Goal: Task Accomplishment & Management: Use online tool/utility

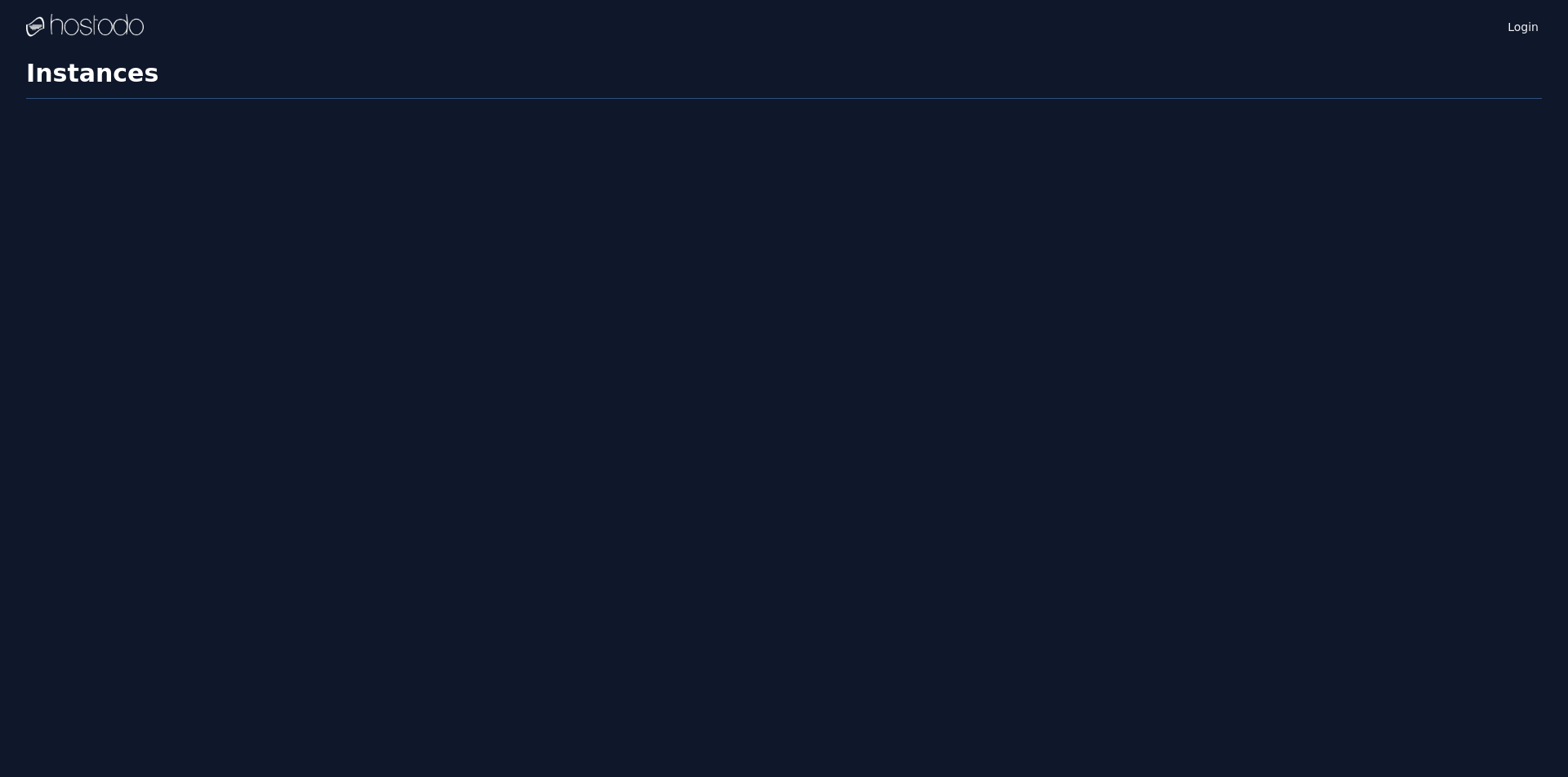
click at [1527, 15] on div "Login" at bounding box center [1505, 26] width 73 height 53
click at [1530, 20] on link "Login" at bounding box center [1523, 26] width 37 height 21
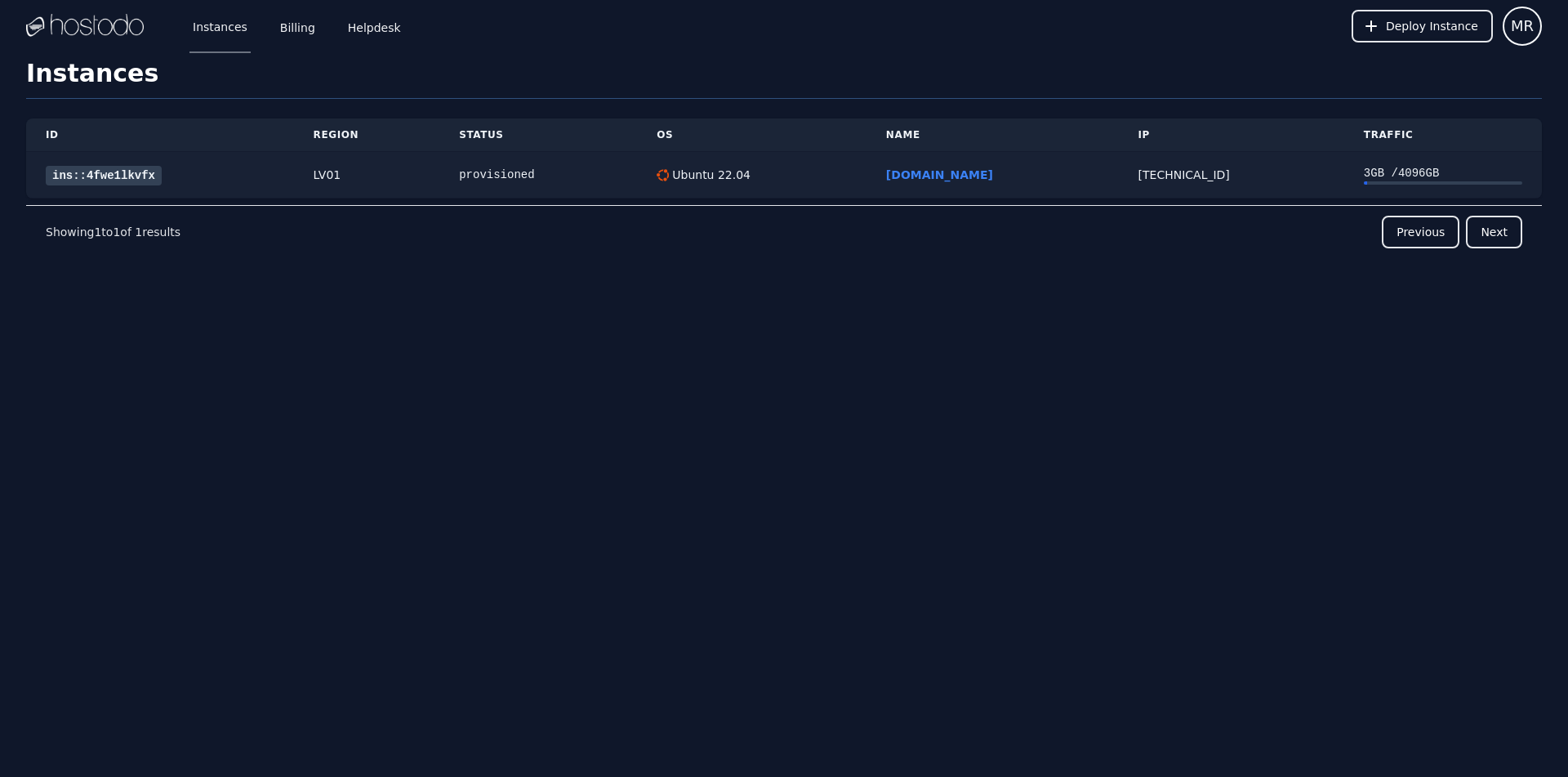
click at [101, 166] on link "ins::4fwe1lkvfx" at bounding box center [103, 176] width 116 height 20
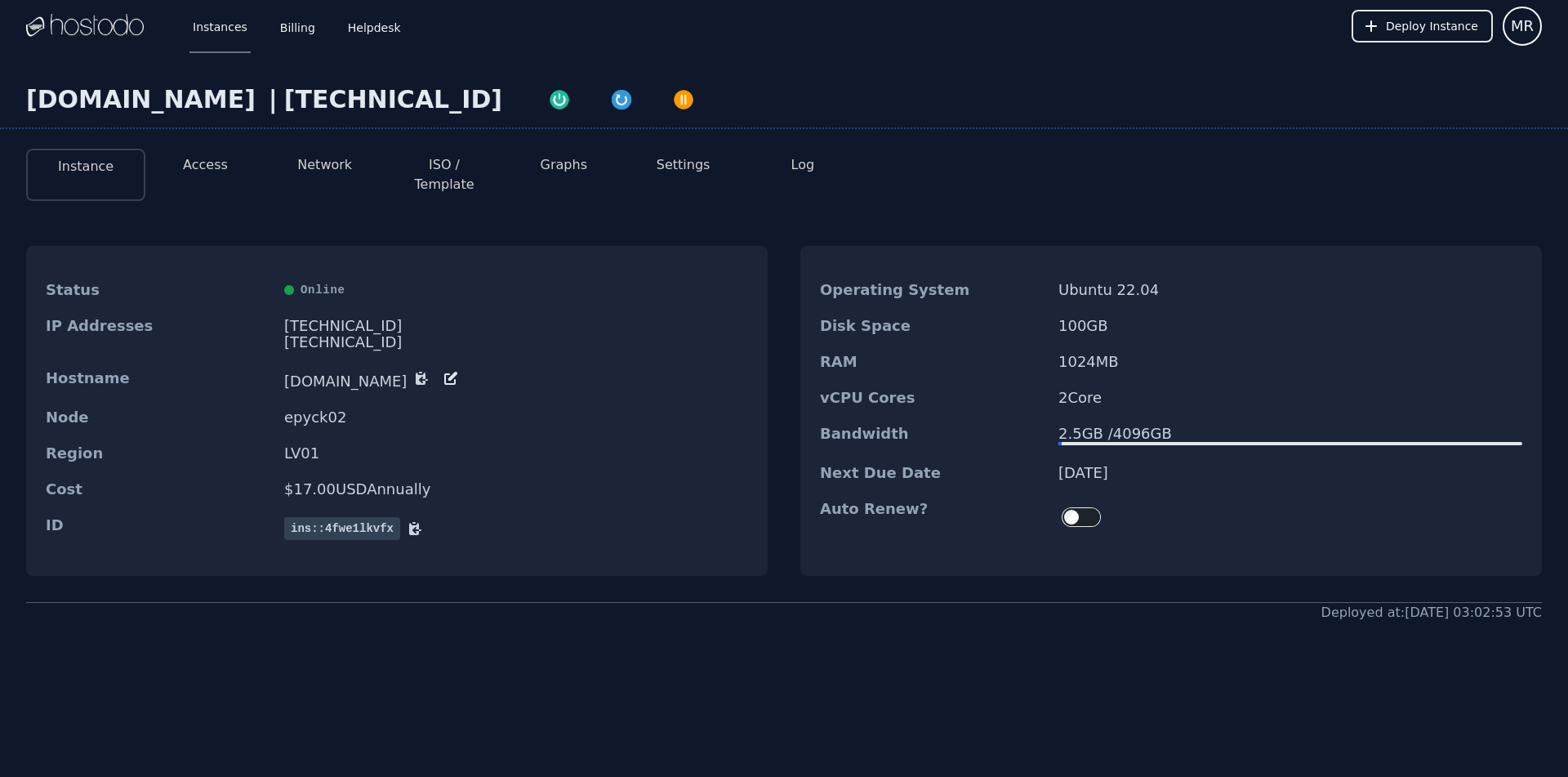
click at [227, 120] on div "[DOMAIN_NAME] | [TECHNICAL_ID]" at bounding box center [784, 106] width 1568 height 44
click at [206, 154] on li "Access" at bounding box center [205, 175] width 119 height 53
click at [206, 156] on button "Access" at bounding box center [205, 165] width 45 height 20
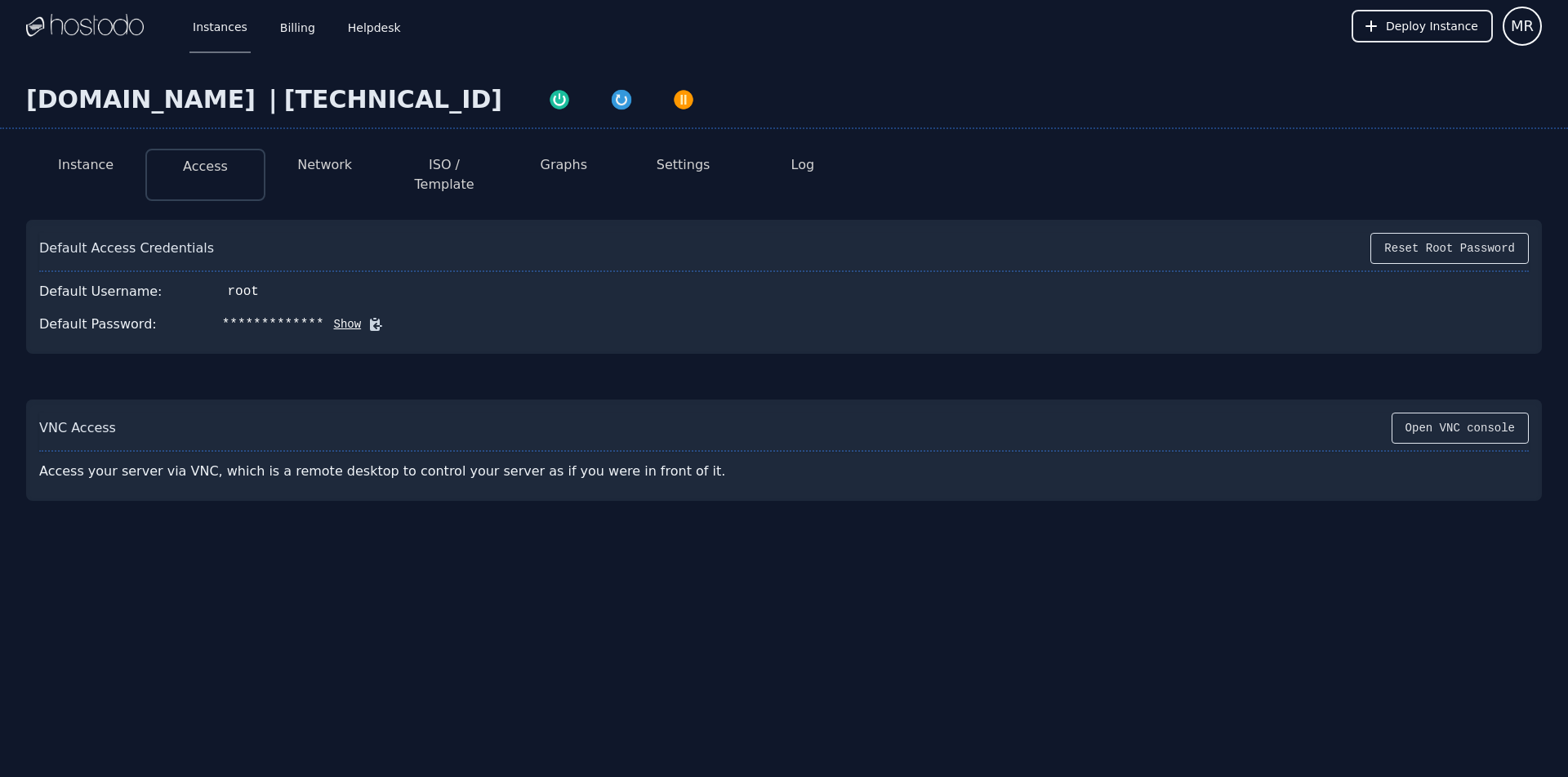
click at [370, 318] on icon at bounding box center [376, 324] width 13 height 13
